Goal: Task Accomplishment & Management: Complete application form

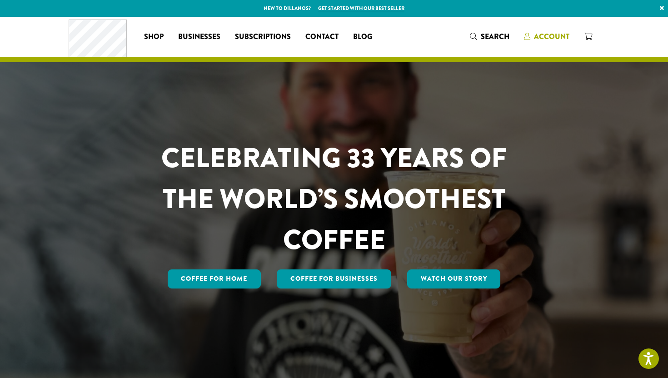
click at [549, 37] on span "Account" at bounding box center [551, 36] width 35 height 10
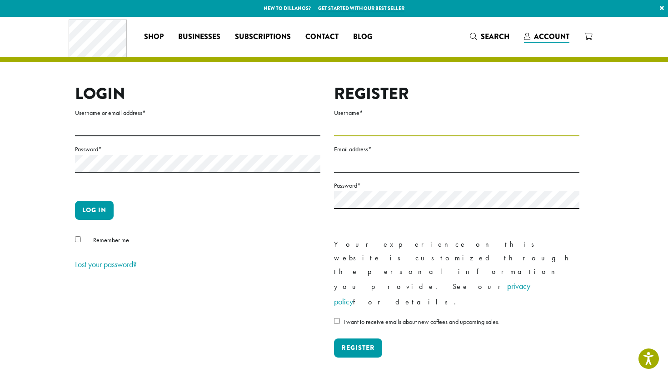
click at [350, 127] on input "Username *" at bounding box center [456, 128] width 245 height 18
type input "**********"
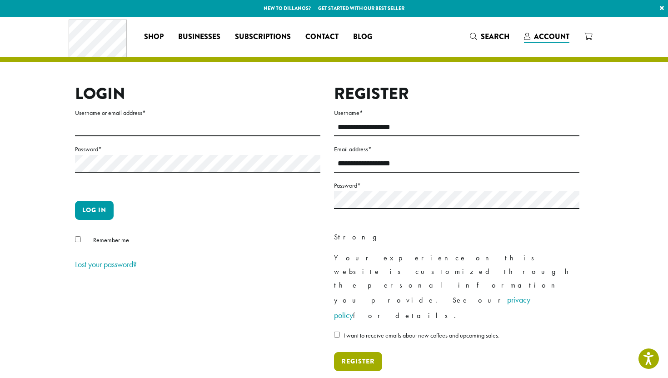
click at [359, 352] on button "Register" at bounding box center [358, 361] width 48 height 19
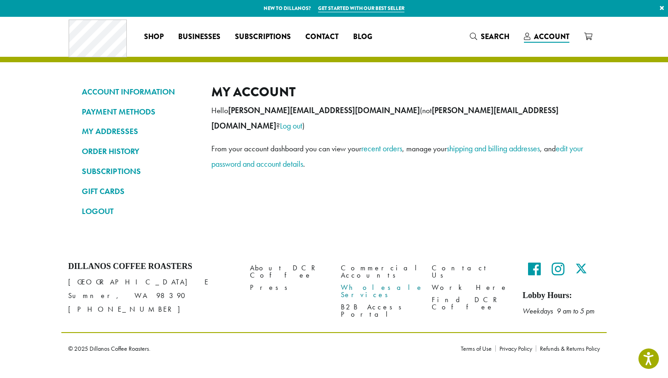
click at [361, 282] on link "Wholesale Services" at bounding box center [379, 292] width 77 height 20
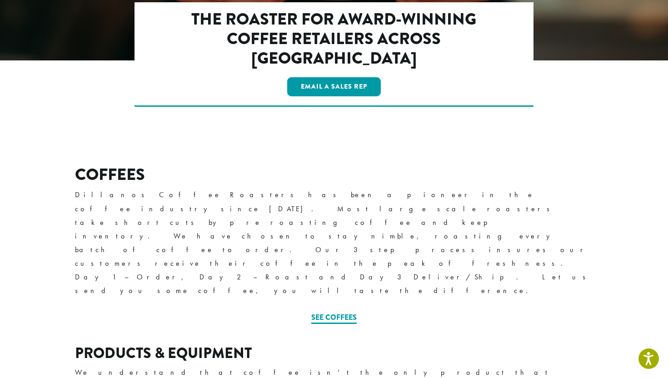
scroll to position [230, 0]
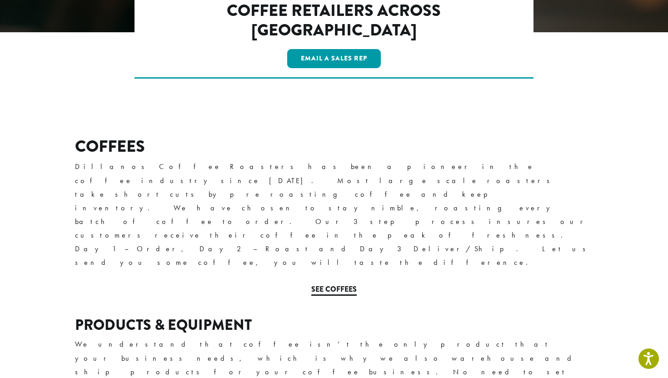
click at [332, 284] on link "See Coffees" at bounding box center [333, 290] width 45 height 12
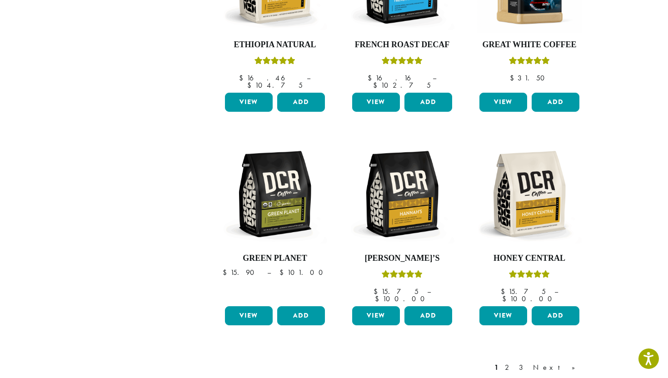
scroll to position [652, 0]
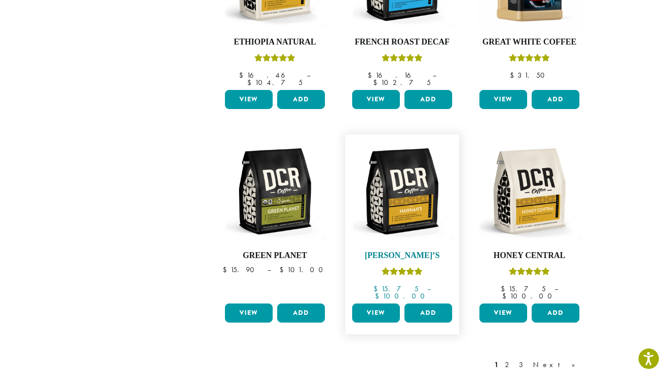
click at [406, 186] on img at bounding box center [402, 191] width 104 height 104
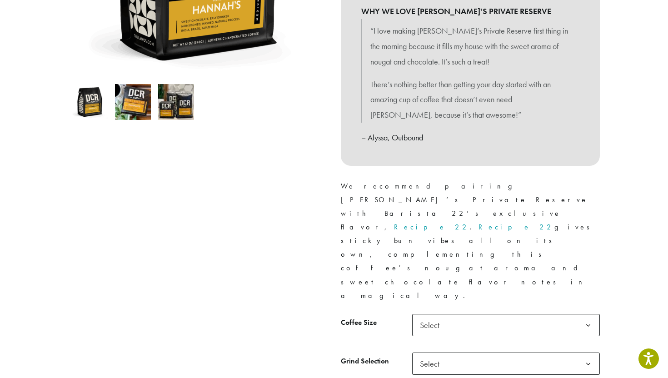
scroll to position [252, 0]
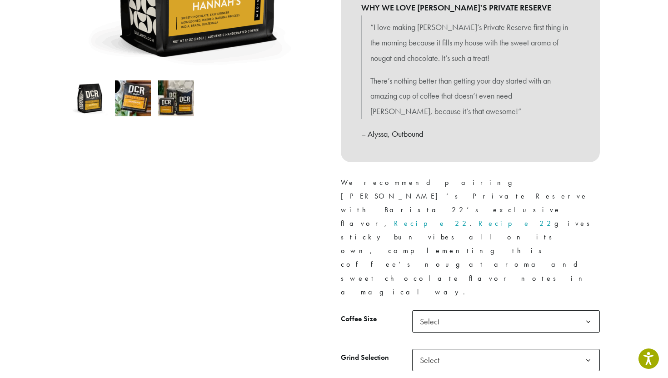
click at [588, 311] on b at bounding box center [588, 322] width 22 height 22
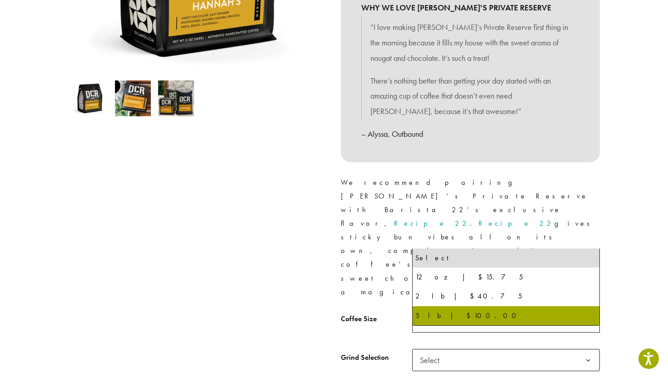
select select "**********"
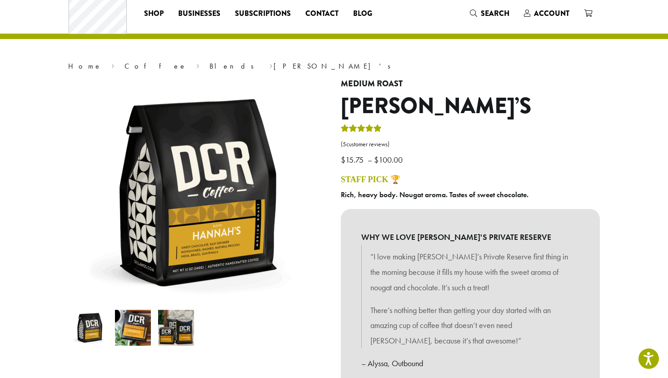
scroll to position [0, 0]
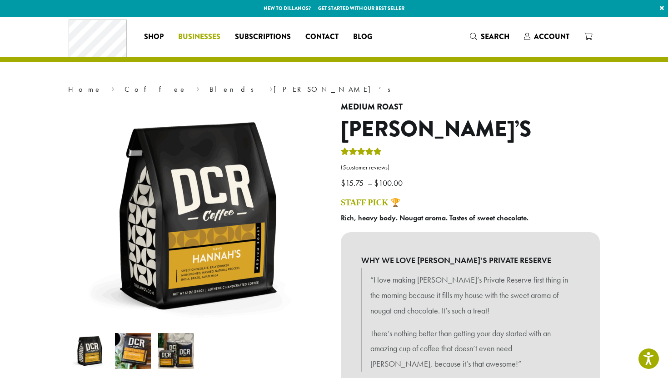
click at [198, 40] on span "Businesses" at bounding box center [199, 36] width 42 height 11
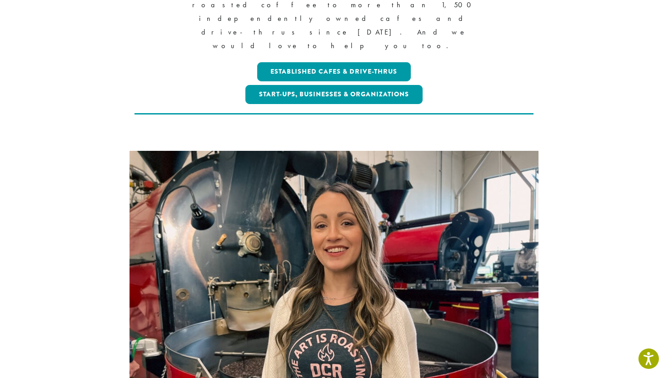
scroll to position [304, 0]
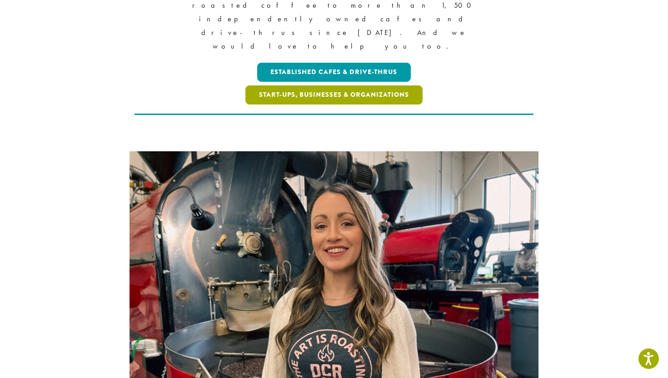
click at [366, 85] on link "Start-ups, Businesses & Organizations" at bounding box center [333, 94] width 177 height 19
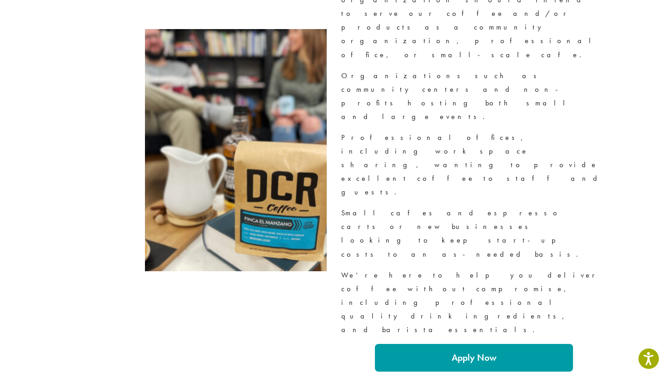
scroll to position [1064, 0]
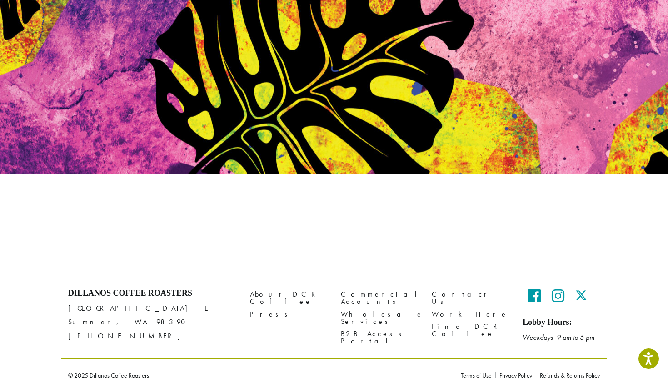
scroll to position [88, 0]
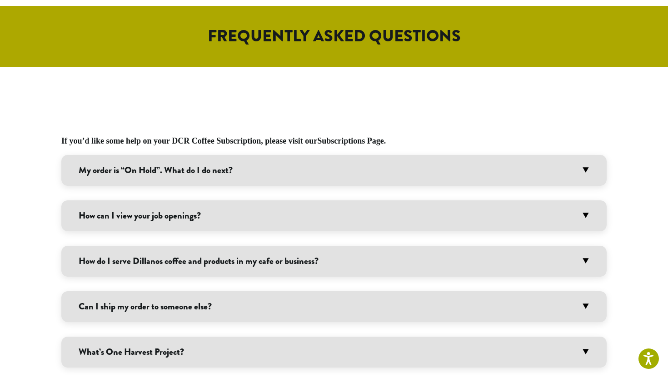
scroll to position [455, 0]
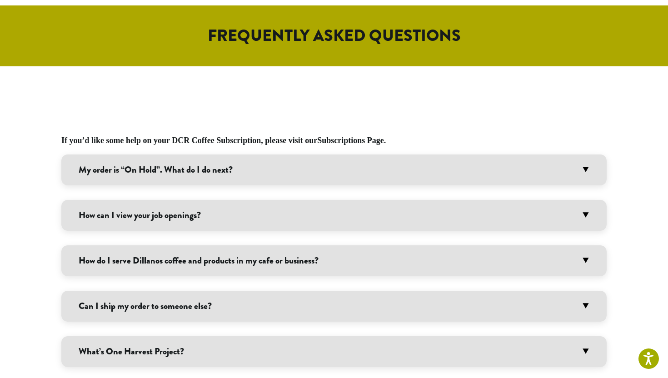
click at [336, 171] on h3 "My order is “On Hold”. What do I do next?" at bounding box center [333, 169] width 545 height 31
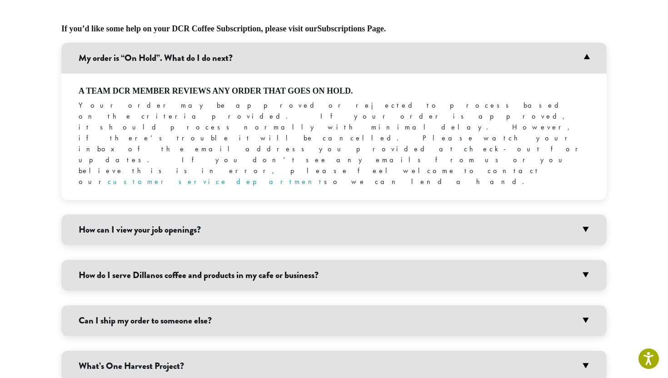
scroll to position [574, 0]
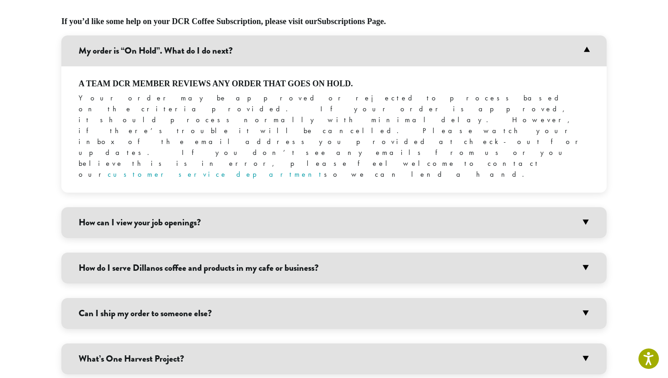
click at [323, 207] on h3 "How can I view your job openings?" at bounding box center [333, 222] width 545 height 31
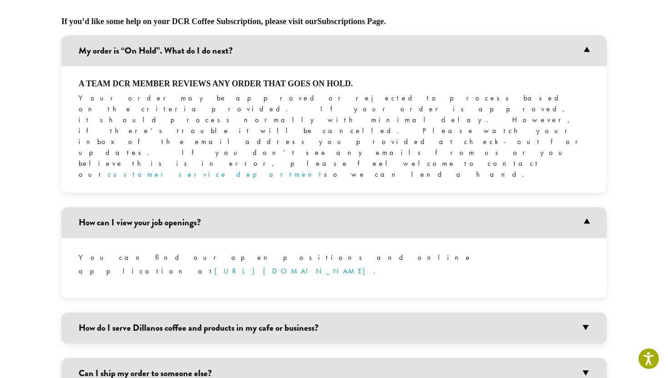
click at [303, 266] on link "https://www.dillanos.com/work-here/" at bounding box center [293, 271] width 159 height 10
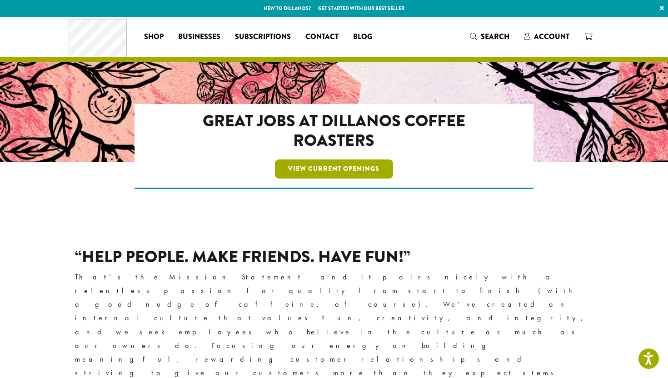
click at [328, 169] on link "View Current Openings" at bounding box center [334, 168] width 119 height 19
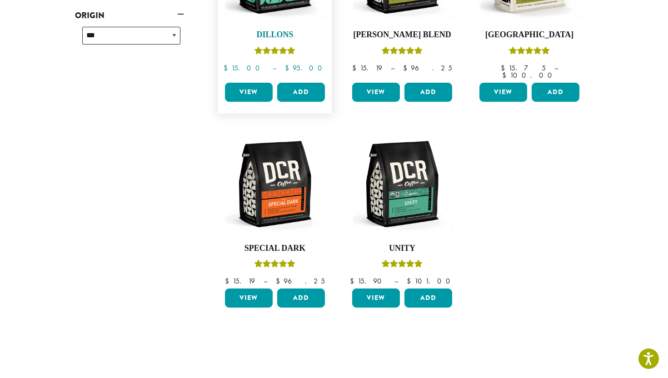
scroll to position [362, 0]
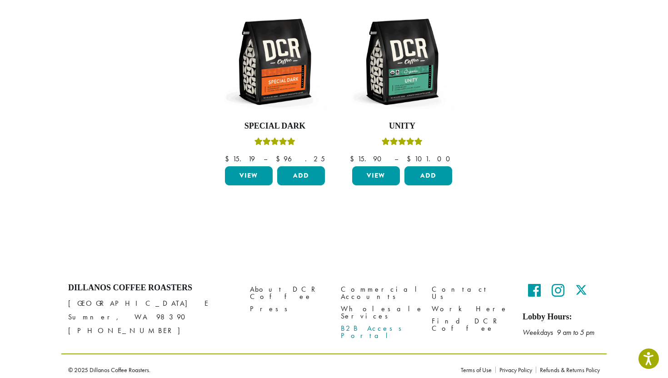
click at [365, 322] on link "B2B Access Portal" at bounding box center [379, 332] width 77 height 20
